Goal: Transaction & Acquisition: Subscribe to service/newsletter

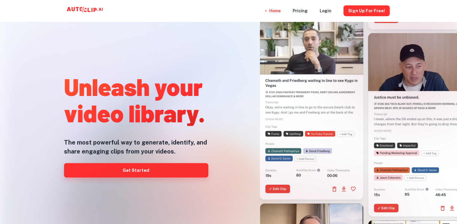
click at [141, 166] on link "Get Started" at bounding box center [136, 170] width 144 height 14
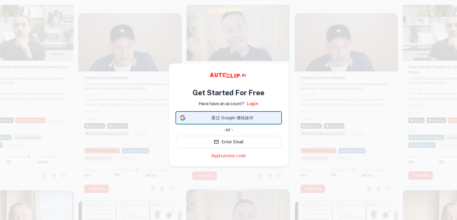
click at [182, 115] on icon at bounding box center [182, 116] width 4 height 2
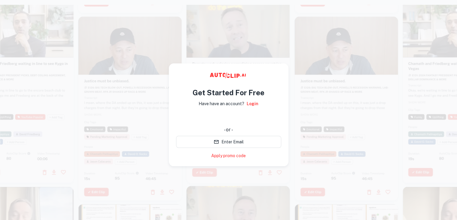
click at [107, 129] on div at bounding box center [129, 109] width 103 height 184
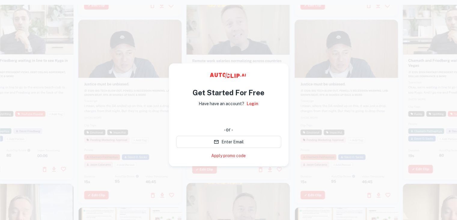
click at [377, 86] on div at bounding box center [346, 112] width 103 height 184
click at [277, 10] on video at bounding box center [238, 21] width 103 height 52
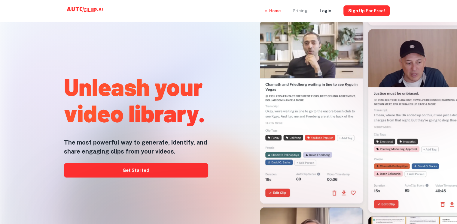
click at [301, 11] on div "Pricing" at bounding box center [300, 11] width 15 height 22
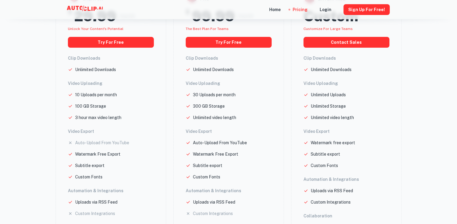
scroll to position [30, 0]
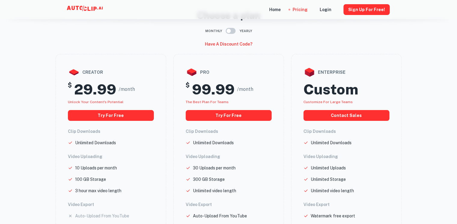
click at [231, 31] on input "checkbox" at bounding box center [228, 30] width 34 height 11
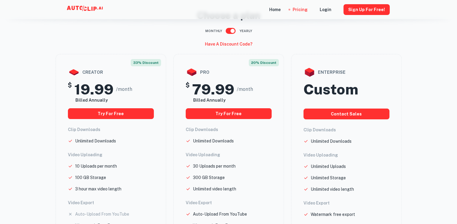
click at [231, 31] on input "checkbox" at bounding box center [232, 30] width 34 height 11
checkbox input "false"
